Goal: Contribute content: Add original content to the website for others to see

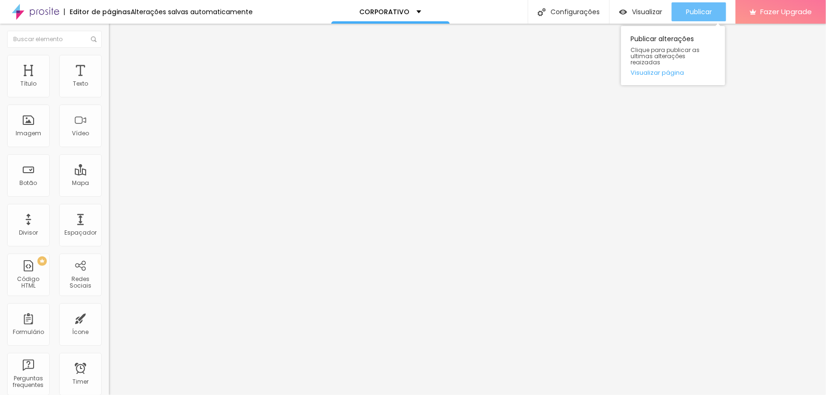
click at [705, 11] on span "Publicar" at bounding box center [699, 12] width 26 height 8
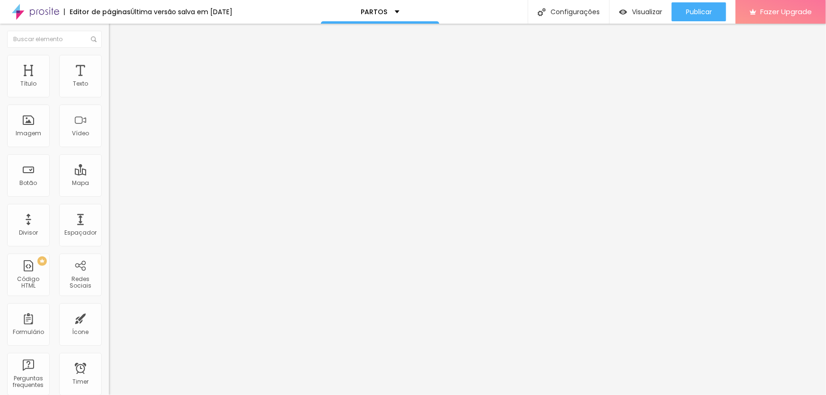
type input "49"
type input "46"
type input "44"
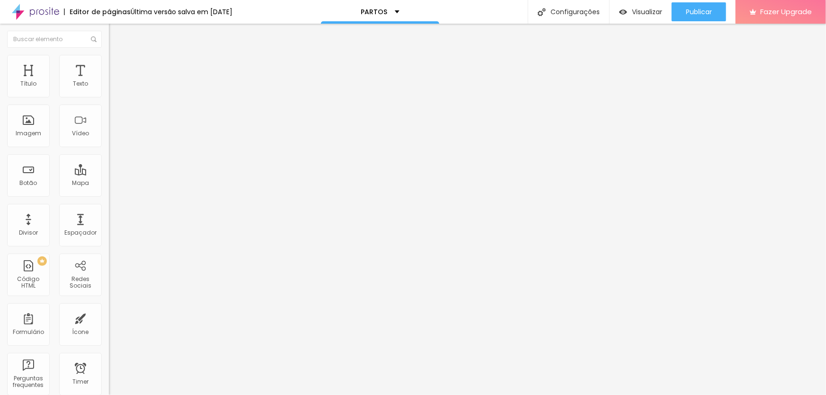
type input "44"
type input "41"
type input "39"
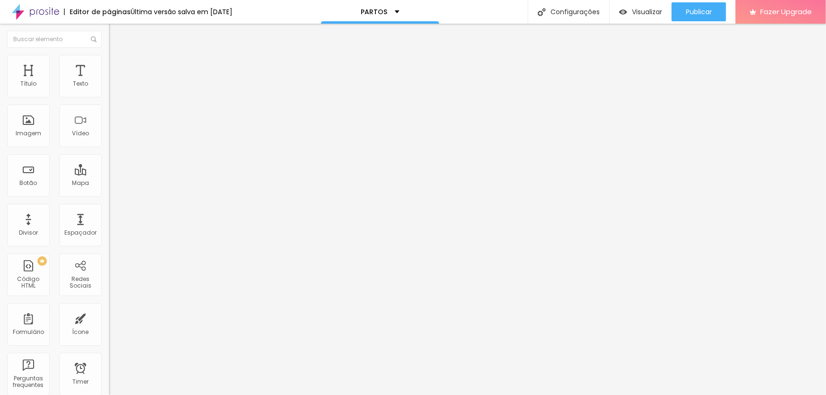
type input "38"
type input "37"
type input "36"
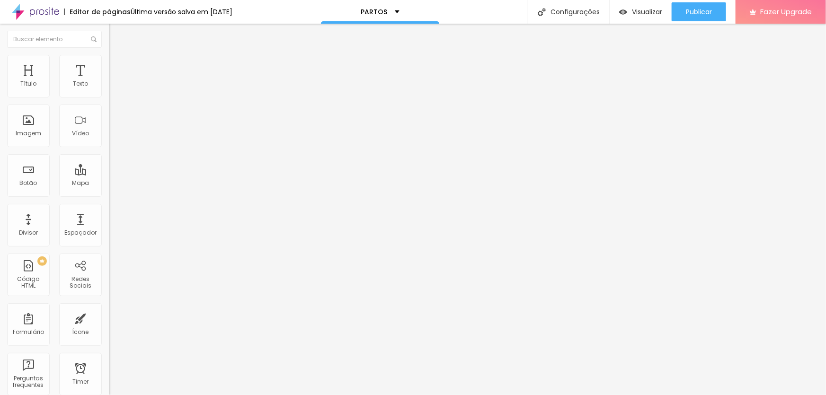
type input "36"
type input "35"
type input "34"
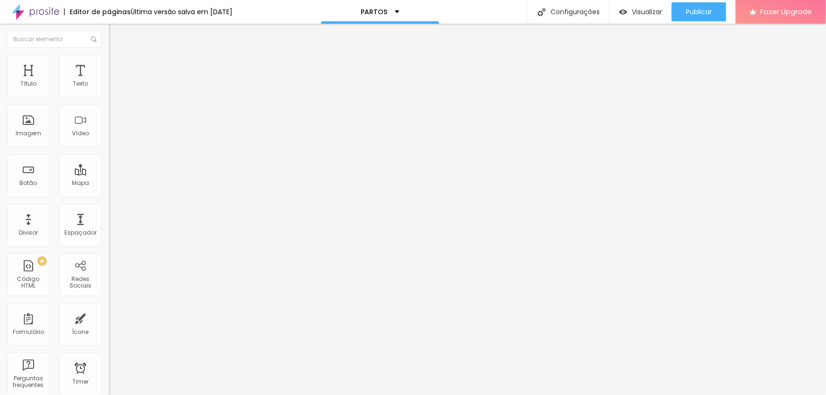
type input "33"
type input "30"
type input "29"
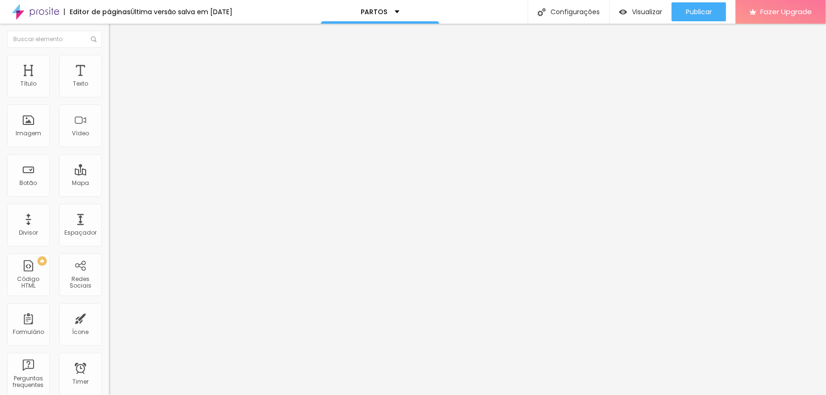
type input "29"
type input "28"
type input "29"
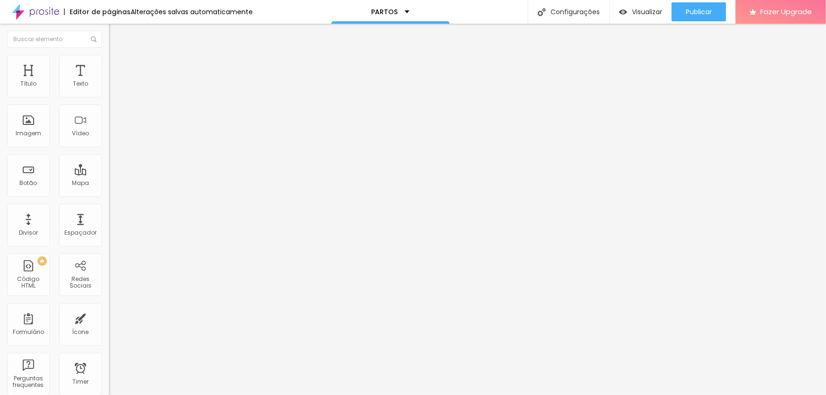
type input "30"
type input "31"
type input "32"
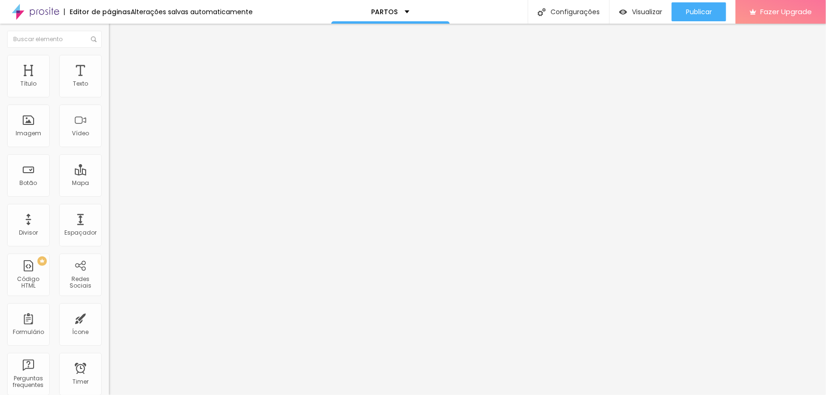
type input "32"
type input "33"
type input "35"
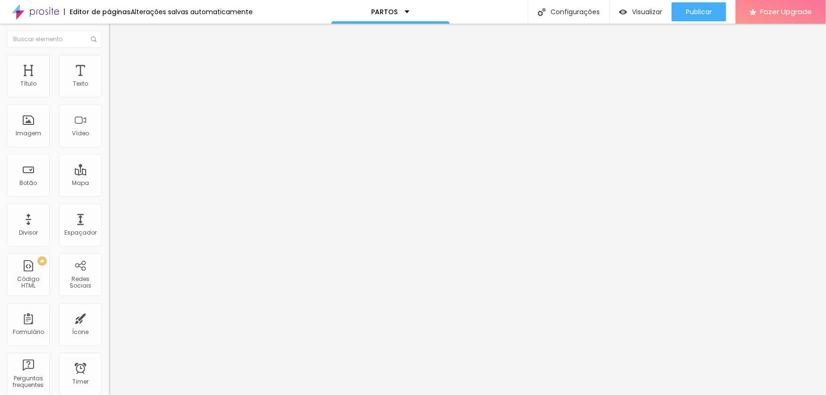
type input "36"
type input "37"
type input "38"
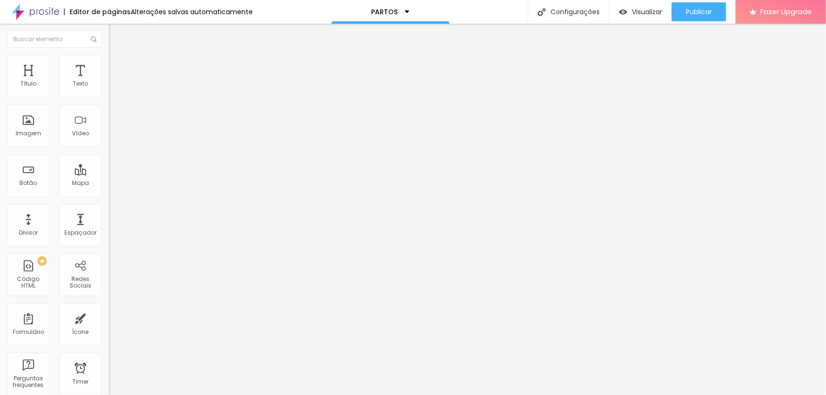
type input "38"
drag, startPoint x: 46, startPoint y: 199, endPoint x: 38, endPoint y: 197, distance: 8.6
type input "38"
click at [109, 225] on input "range" at bounding box center [139, 229] width 61 height 8
type input "40"
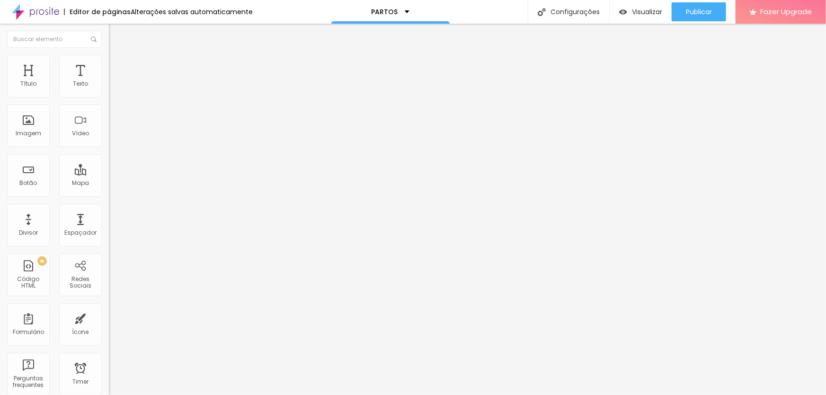
type input "40"
type input "41"
type input "42"
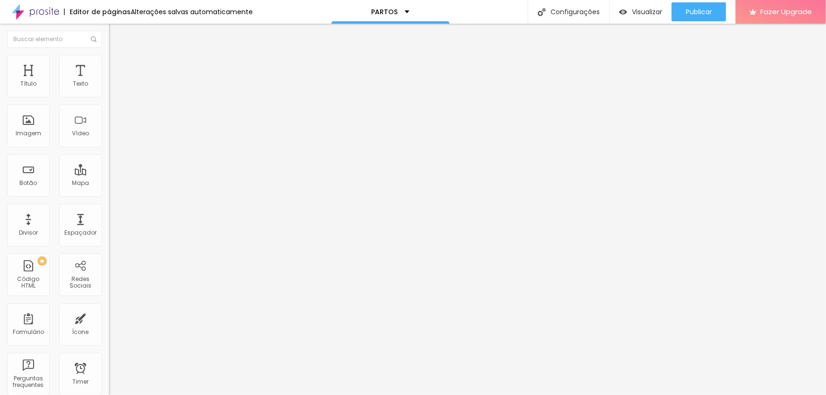
type input "43"
type input "44"
type input "45"
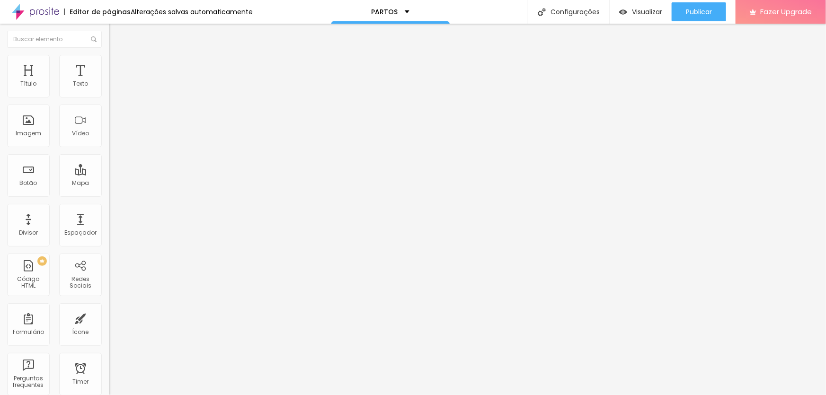
type input "45"
type input "46"
type input "47"
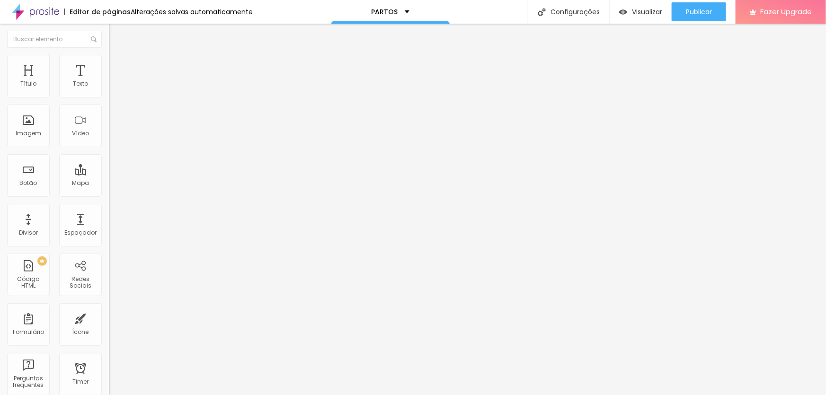
type input "48"
type input "50"
type input "51"
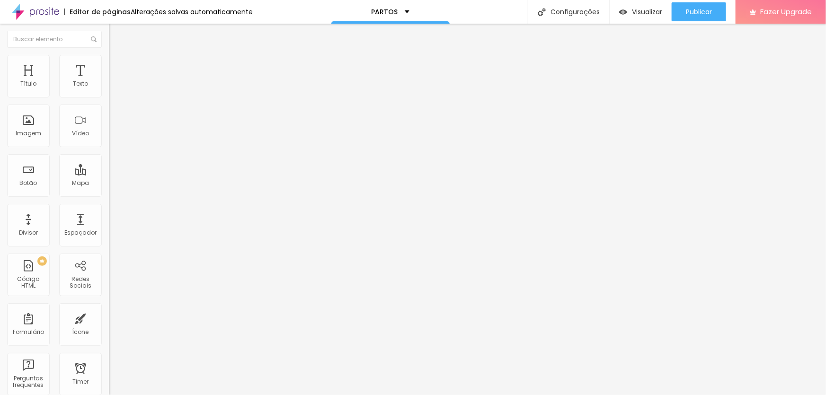
type input "51"
type input "50"
drag, startPoint x: 39, startPoint y: 196, endPoint x: 46, endPoint y: 199, distance: 7.5
type input "50"
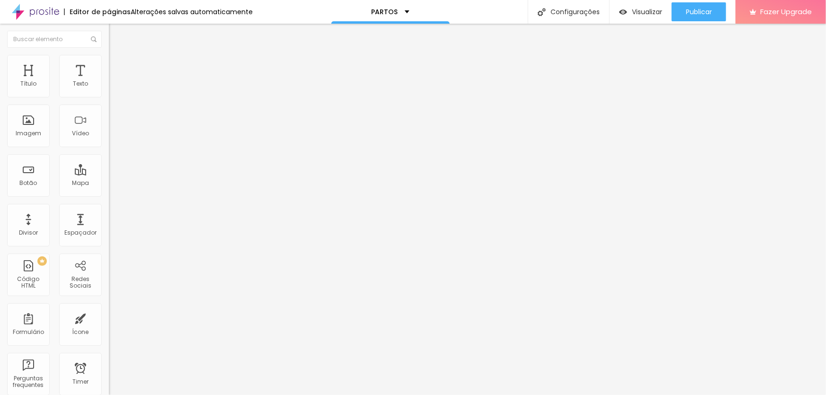
click at [109, 225] on input "range" at bounding box center [139, 229] width 61 height 8
click at [109, 106] on span "Titulo 4" at bounding box center [121, 100] width 25 height 9
click at [109, 111] on span "Titulo 5" at bounding box center [119, 107] width 21 height 8
type input "47"
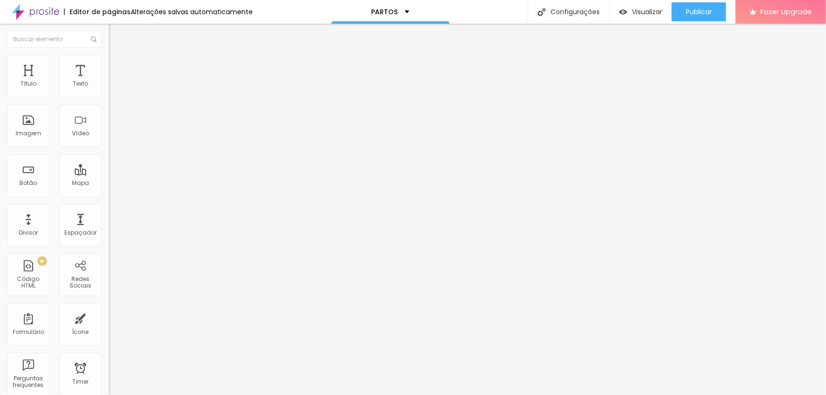
type input "43"
type input "39"
type input "37"
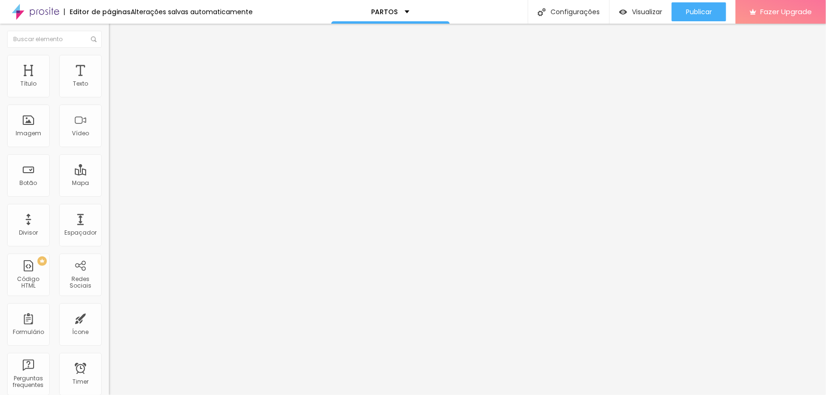
type input "37"
type input "36"
type input "35"
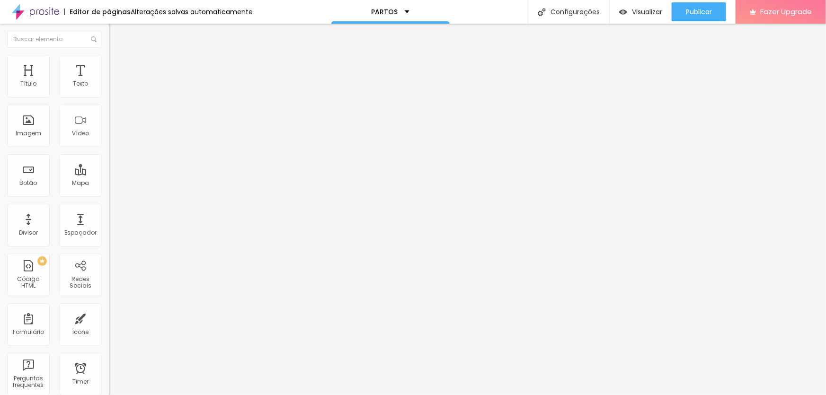
type input "34"
type input "33"
type input "32"
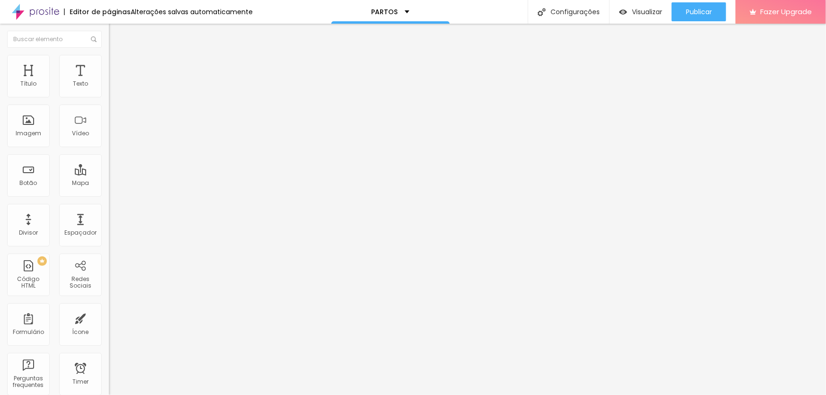
type input "32"
type input "31"
type input "30"
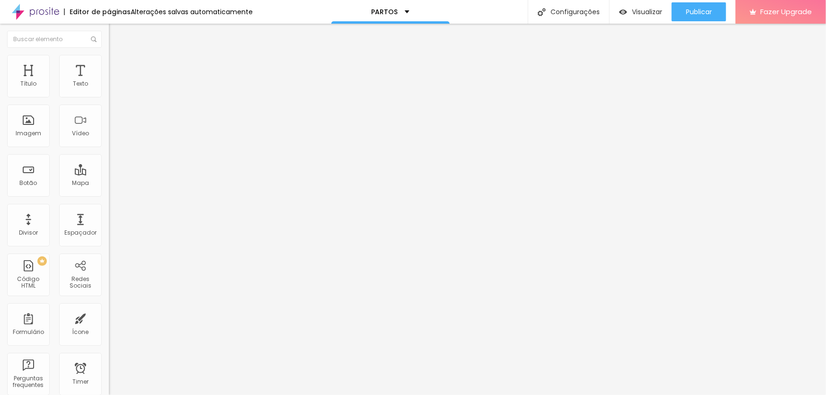
type input "28"
type input "27"
drag, startPoint x: 45, startPoint y: 199, endPoint x: 31, endPoint y: 199, distance: 14.2
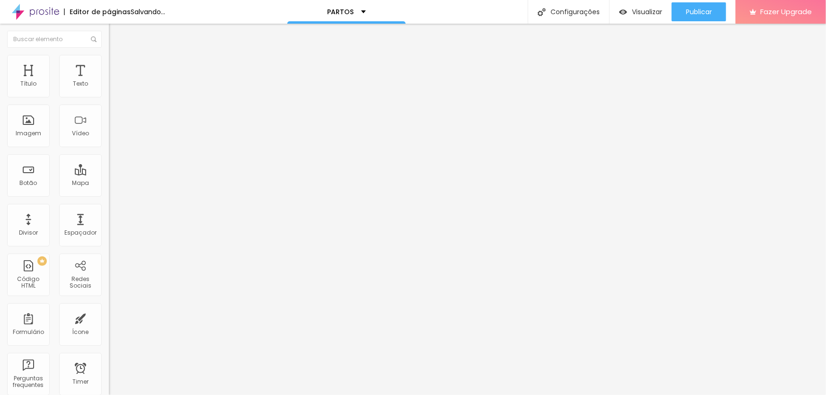
click at [109, 227] on input "range" at bounding box center [139, 231] width 61 height 8
type input "24"
type input "23"
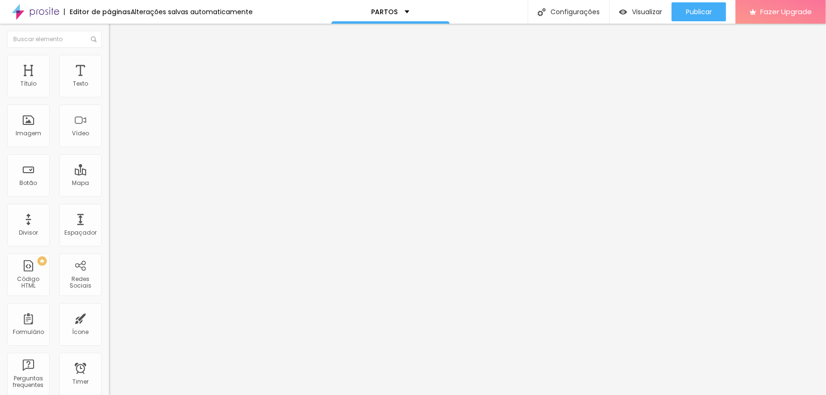
type input "22"
type input "21"
type input "20"
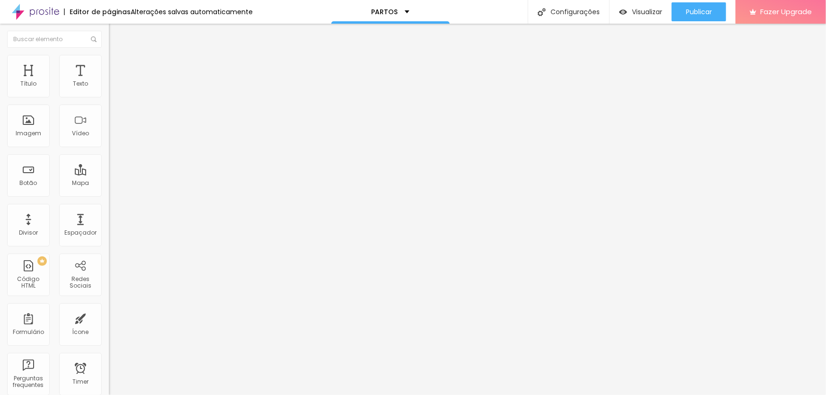
type input "20"
type input "19"
click at [109, 227] on input "range" at bounding box center [139, 231] width 61 height 8
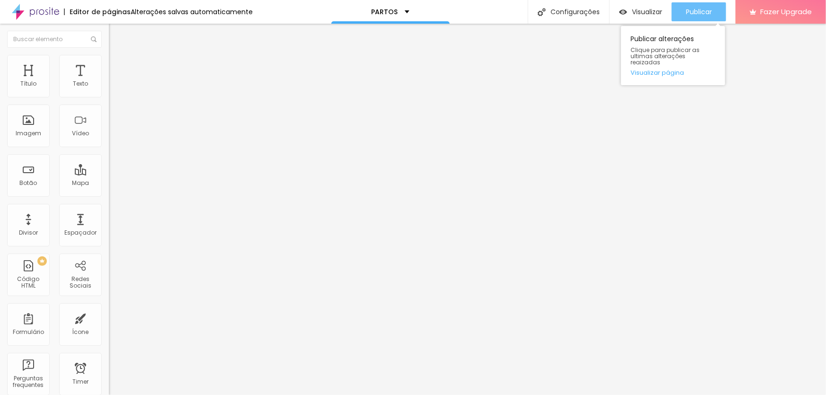
click at [692, 11] on span "Publicar" at bounding box center [699, 12] width 26 height 8
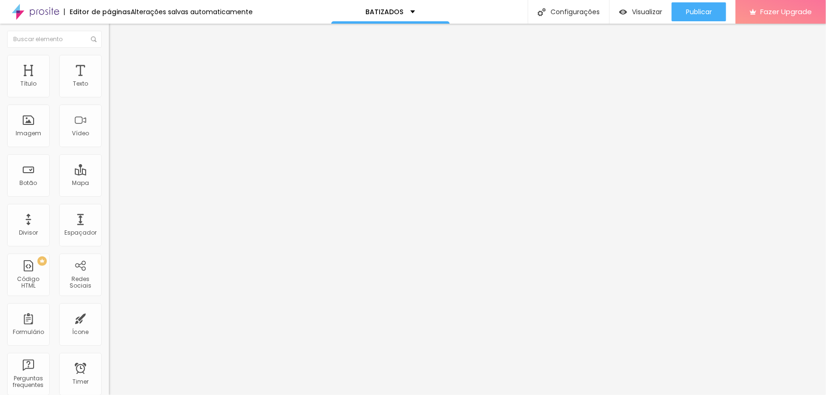
click at [109, 100] on span "Editar perguntas" at bounding box center [136, 96] width 54 height 8
drag, startPoint x: 388, startPoint y: 291, endPoint x: 300, endPoint y: 292, distance: 87.5
click at [109, 100] on span "Editar perguntas" at bounding box center [136, 96] width 54 height 8
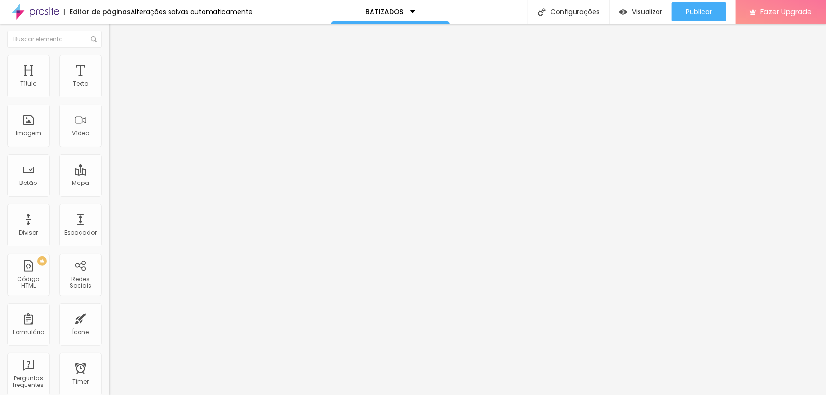
drag, startPoint x: 548, startPoint y: 235, endPoint x: 554, endPoint y: 259, distance: 24.3
drag, startPoint x: 558, startPoint y: 249, endPoint x: 388, endPoint y: 255, distance: 170.0
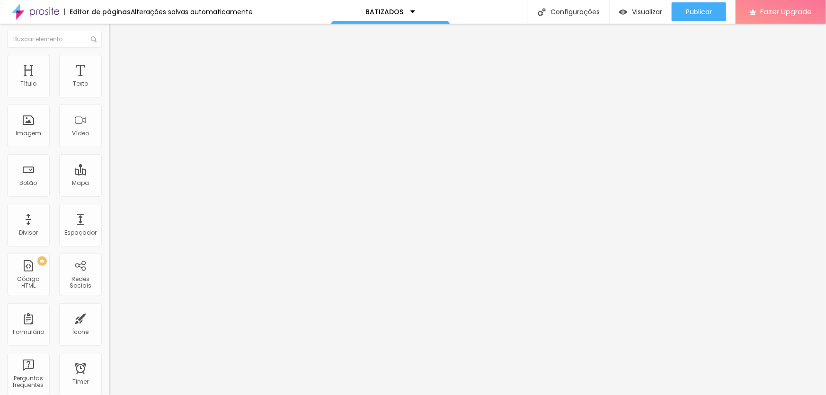
drag, startPoint x: 376, startPoint y: 246, endPoint x: 494, endPoint y: 267, distance: 120.1
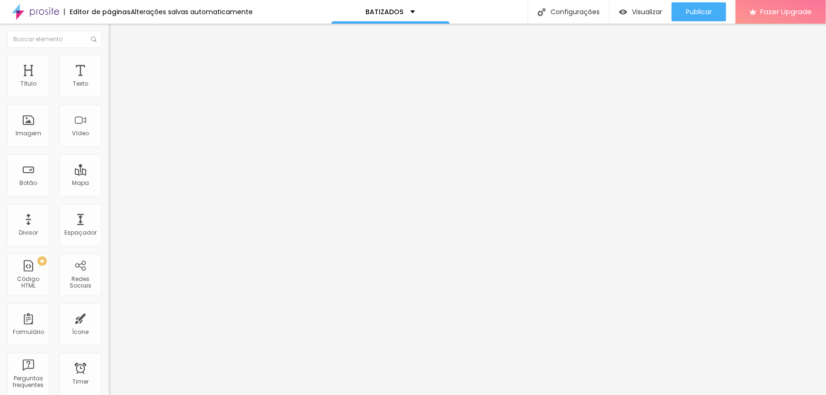
click at [109, 100] on span "Editar perguntas" at bounding box center [136, 96] width 54 height 8
drag, startPoint x: 710, startPoint y: 11, endPoint x: 546, endPoint y: 19, distance: 163.4
click at [709, 11] on span "Publicar" at bounding box center [699, 12] width 26 height 8
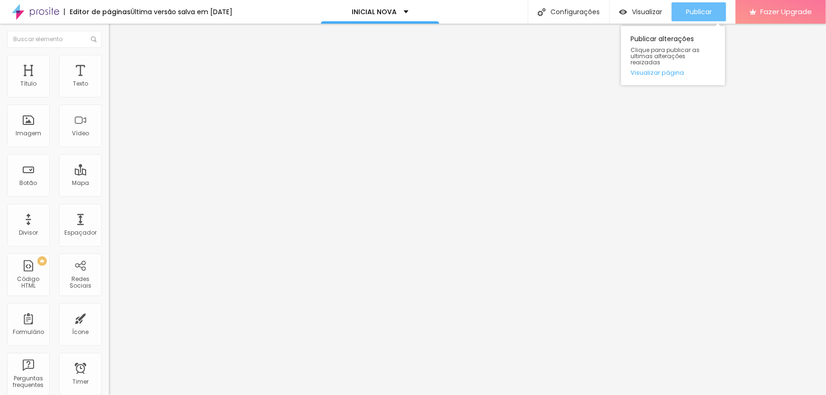
click at [694, 11] on span "Publicar" at bounding box center [699, 12] width 26 height 8
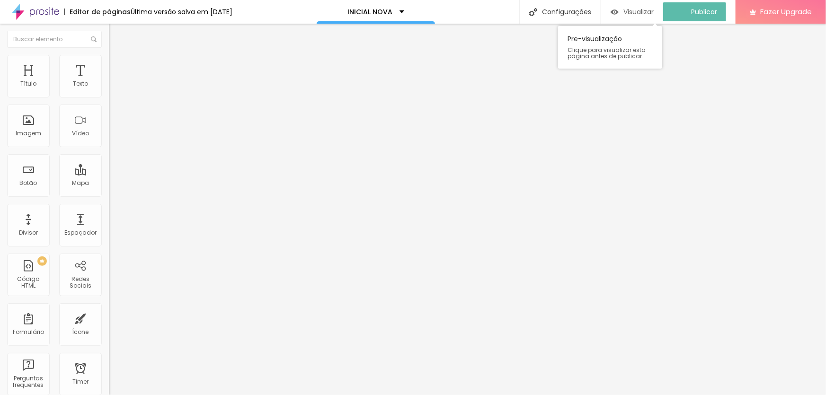
click at [639, 11] on span "Visualizar" at bounding box center [638, 12] width 30 height 8
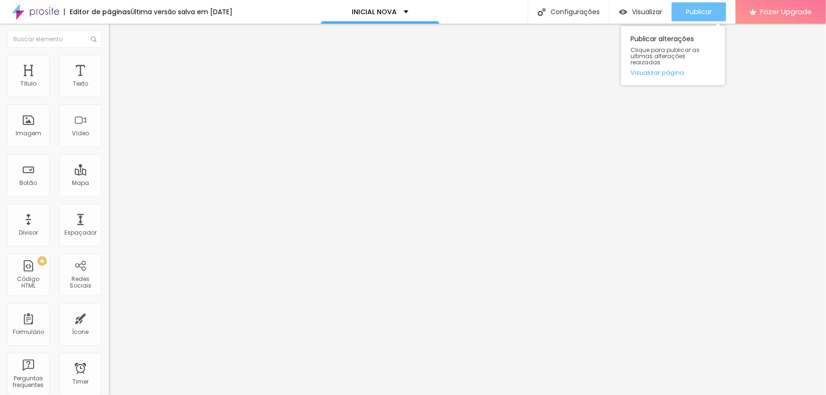
click at [690, 10] on span "Publicar" at bounding box center [699, 12] width 26 height 8
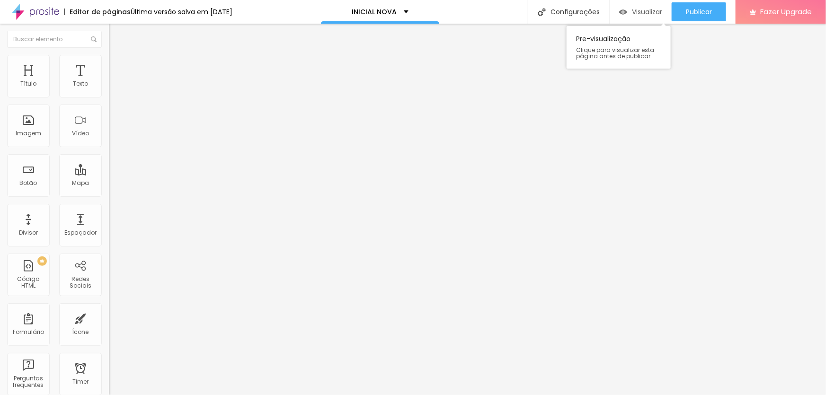
click at [640, 10] on span "Visualizar" at bounding box center [647, 12] width 30 height 8
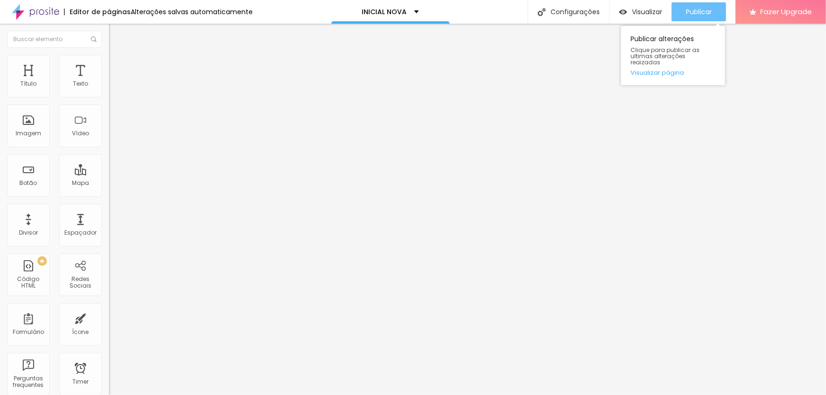
click at [716, 7] on button "Publicar" at bounding box center [698, 11] width 54 height 19
click at [705, 13] on span "Publicar" at bounding box center [699, 12] width 26 height 8
